Goal: Transaction & Acquisition: Book appointment/travel/reservation

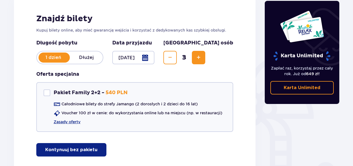
scroll to position [90, 0]
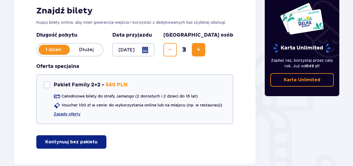
click at [84, 143] on p "Kontynuuj bez pakietu" at bounding box center [71, 142] width 52 height 6
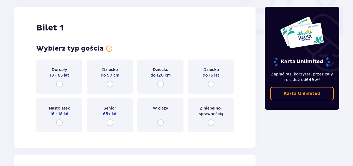
scroll to position [254, 0]
click at [60, 83] on input "radio" at bounding box center [59, 84] width 7 height 7
radio input "true"
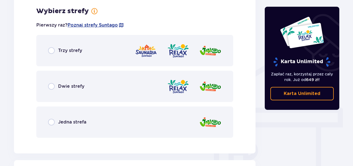
scroll to position [391, 0]
click at [53, 48] on input "radio" at bounding box center [51, 50] width 7 height 7
radio input "true"
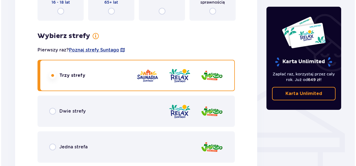
scroll to position [362, 0]
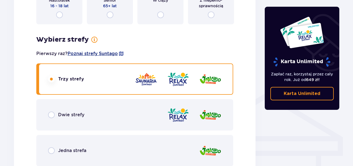
click at [109, 53] on span "Poznaj strefy Suntago" at bounding box center [93, 54] width 50 height 6
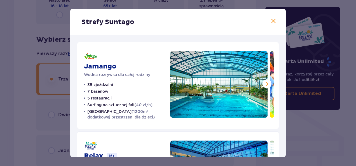
click at [263, 84] on span at bounding box center [266, 84] width 7 height 7
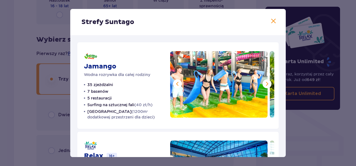
click at [263, 84] on span at bounding box center [266, 84] width 7 height 7
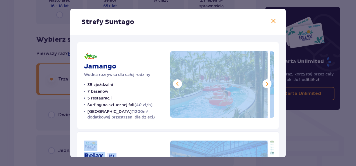
drag, startPoint x: 260, startPoint y: 130, endPoint x: 259, endPoint y: 111, distance: 19.0
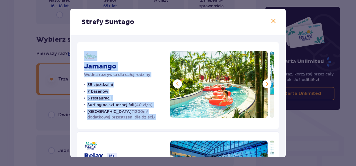
drag, startPoint x: 259, startPoint y: 111, endPoint x: 285, endPoint y: 52, distance: 64.3
click at [285, 52] on div "Strefy Suntago Jamango Wodna rozrywka dla całej rodziny 35 zjeżdżalni 7 basenów…" at bounding box center [177, 83] width 215 height 148
drag, startPoint x: 285, startPoint y: 52, endPoint x: 276, endPoint y: 46, distance: 10.5
click at [276, 46] on div "Jamango Wodna rozrywka dla całej rodziny 35 zjeżdżalni 7 basenów 5 restauracji …" at bounding box center [178, 85] width 202 height 87
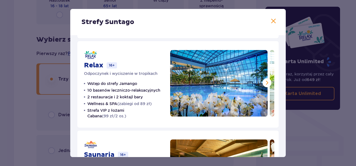
scroll to position [91, 0]
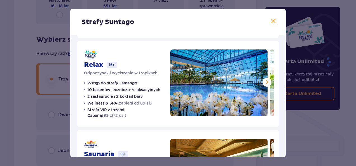
click at [263, 82] on span at bounding box center [266, 82] width 7 height 7
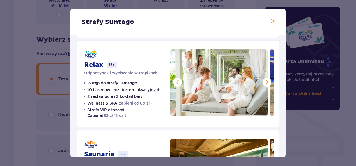
click at [263, 82] on span at bounding box center [266, 82] width 7 height 7
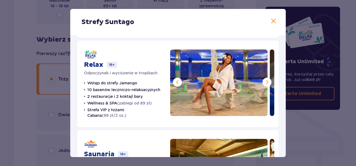
click at [263, 82] on span at bounding box center [266, 82] width 7 height 7
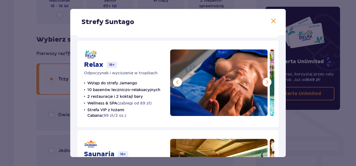
click at [263, 82] on span at bounding box center [266, 82] width 7 height 7
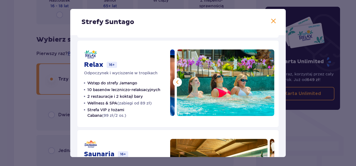
click at [263, 82] on img at bounding box center [225, 82] width 97 height 67
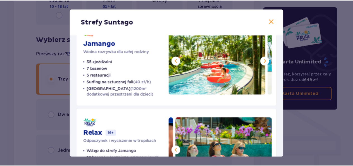
scroll to position [20, 0]
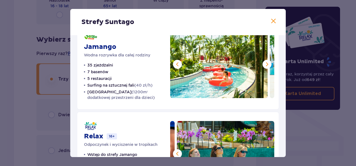
click at [264, 64] on span at bounding box center [266, 64] width 7 height 7
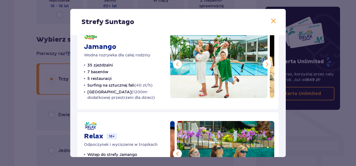
click at [264, 64] on span at bounding box center [266, 64] width 7 height 7
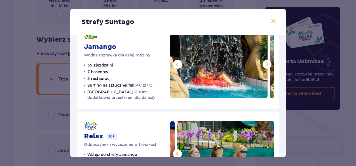
click at [264, 64] on span at bounding box center [266, 64] width 7 height 7
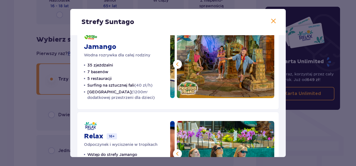
click at [272, 20] on span at bounding box center [273, 21] width 7 height 7
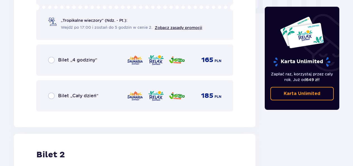
scroll to position [579, 0]
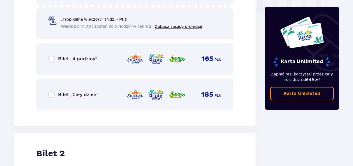
click at [51, 59] on input "radio" at bounding box center [51, 59] width 7 height 7
radio input "true"
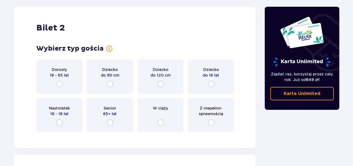
scroll to position [705, 0]
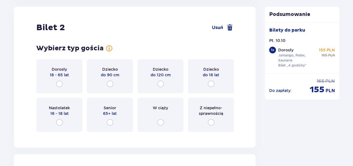
click at [58, 84] on input "radio" at bounding box center [59, 84] width 7 height 7
radio input "true"
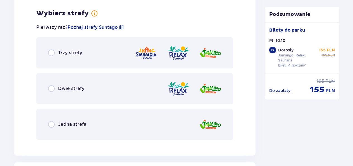
scroll to position [841, 0]
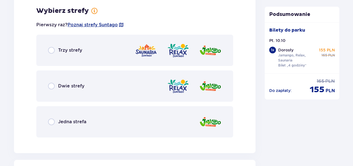
click at [51, 86] on input "radio" at bounding box center [51, 86] width 7 height 7
radio input "true"
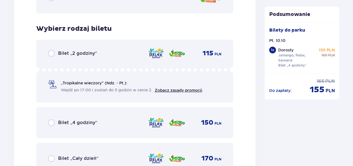
scroll to position [983, 0]
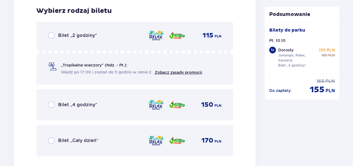
click at [51, 105] on input "radio" at bounding box center [51, 104] width 7 height 7
radio input "true"
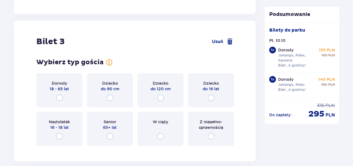
scroll to position [1155, 0]
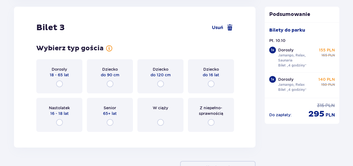
click at [160, 83] on input "radio" at bounding box center [160, 84] width 7 height 7
radio input "true"
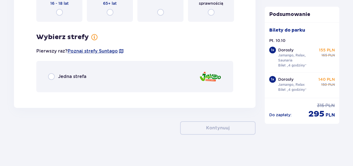
scroll to position [1267, 0]
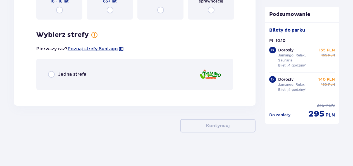
click at [52, 72] on input "radio" at bounding box center [51, 74] width 7 height 7
radio input "true"
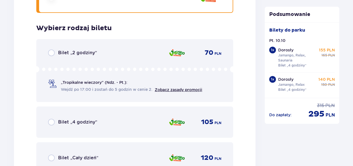
scroll to position [1362, 0]
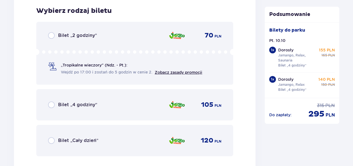
click at [51, 105] on input "radio" at bounding box center [51, 104] width 7 height 7
radio input "true"
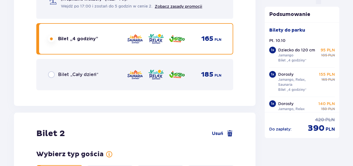
scroll to position [604, 0]
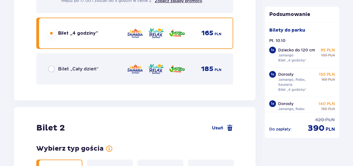
click at [51, 68] on input "radio" at bounding box center [51, 69] width 7 height 7
radio input "true"
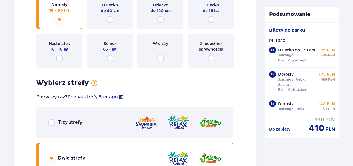
scroll to position [1485, 0]
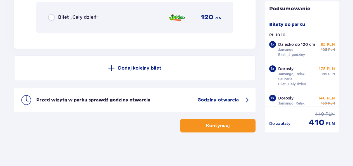
click at [53, 15] on input "radio" at bounding box center [51, 17] width 7 height 7
radio input "true"
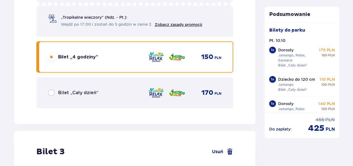
scroll to position [1021, 0]
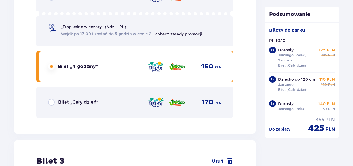
click at [53, 102] on input "radio" at bounding box center [51, 102] width 7 height 7
radio input "true"
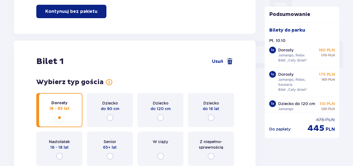
scroll to position [226, 0]
